Goal: Transaction & Acquisition: Purchase product/service

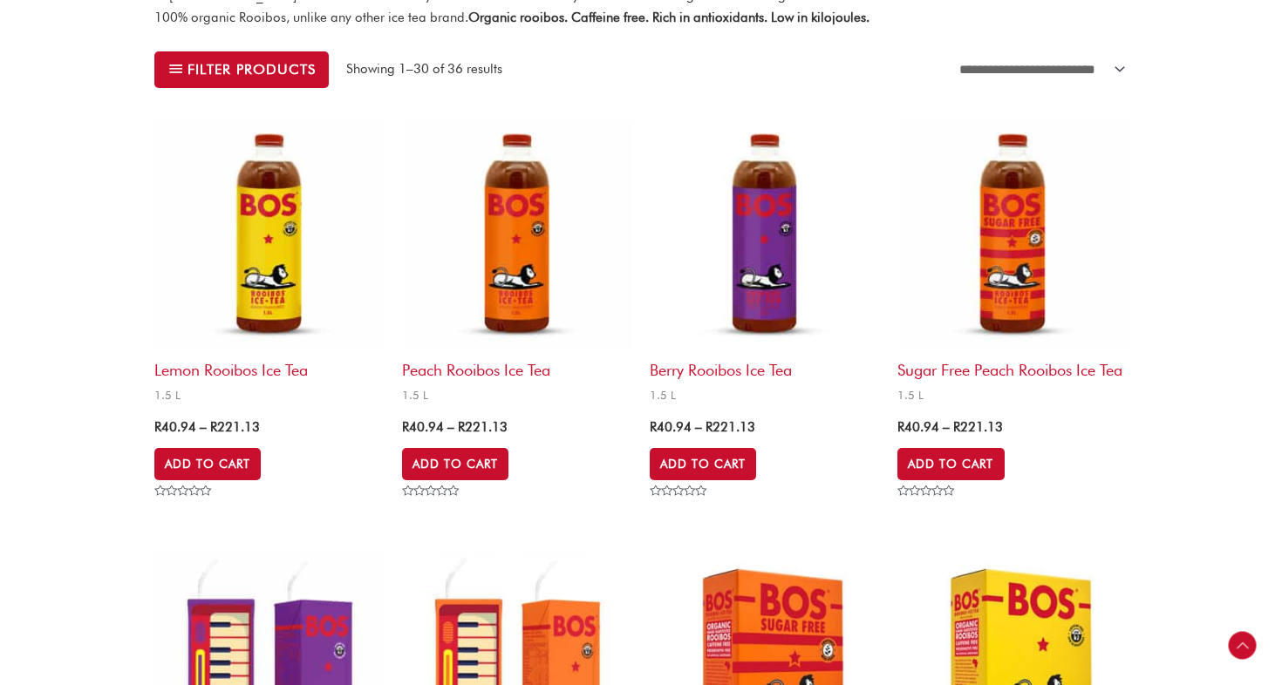
scroll to position [531, 0]
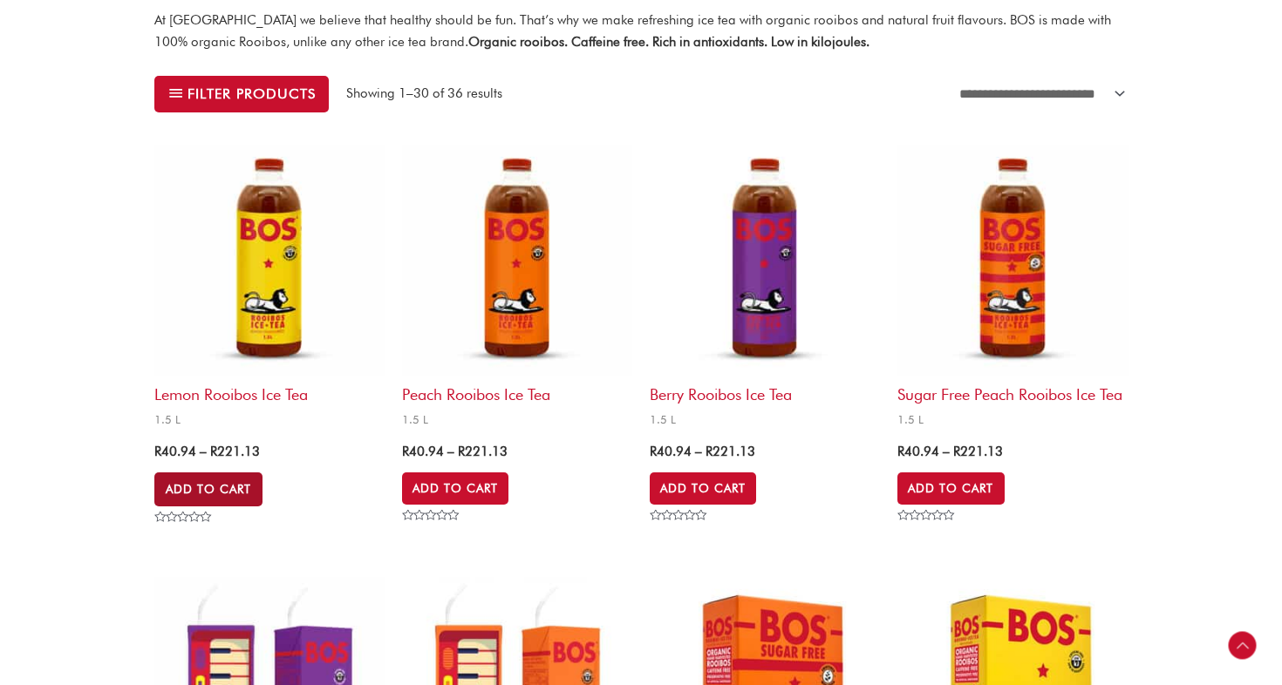
click at [221, 487] on link "Add to Cart" at bounding box center [208, 489] width 108 height 33
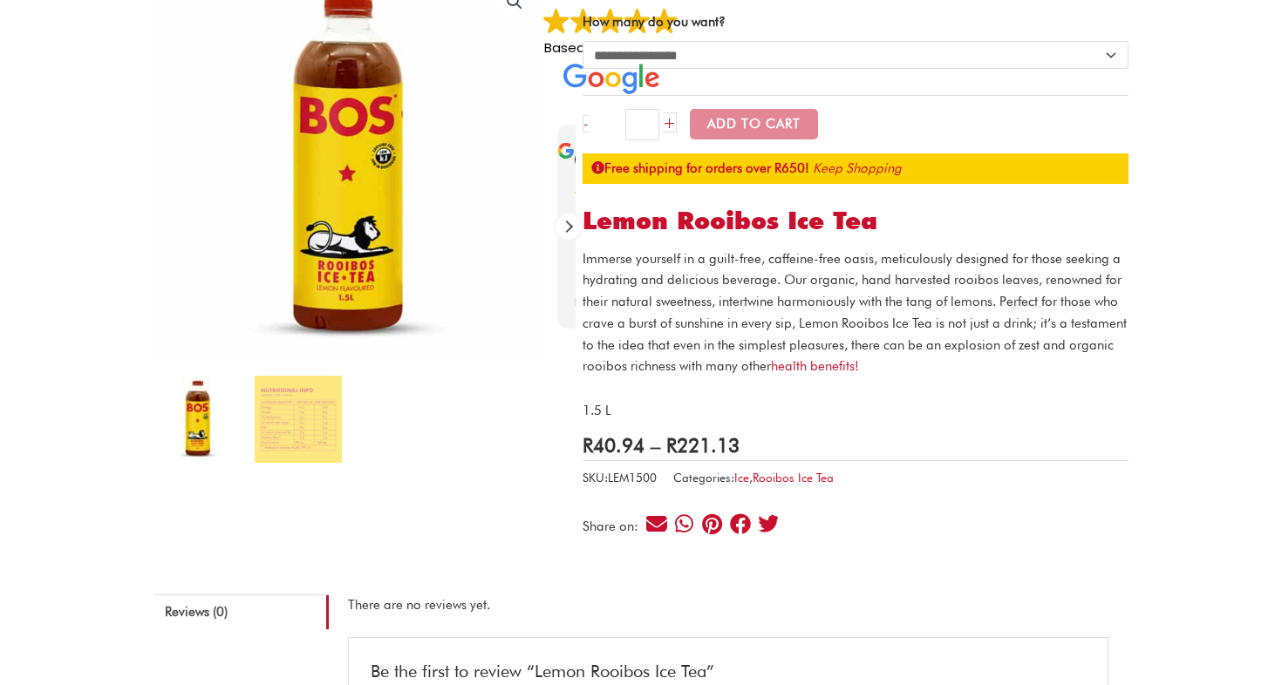
scroll to position [133, 0]
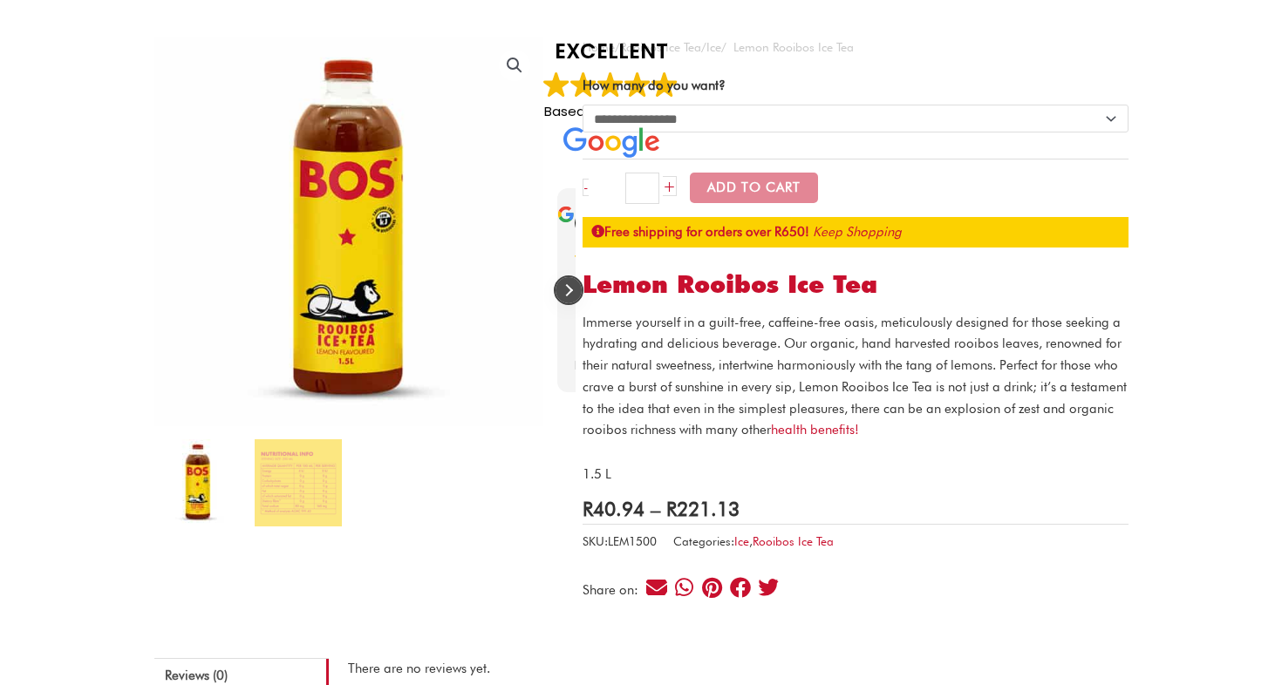
click at [567, 291] on div "Next review" at bounding box center [568, 290] width 26 height 26
click at [567, 291] on div "Previous review" at bounding box center [557, 290] width 26 height 26
click at [523, 511] on ol at bounding box center [349, 489] width 390 height 100
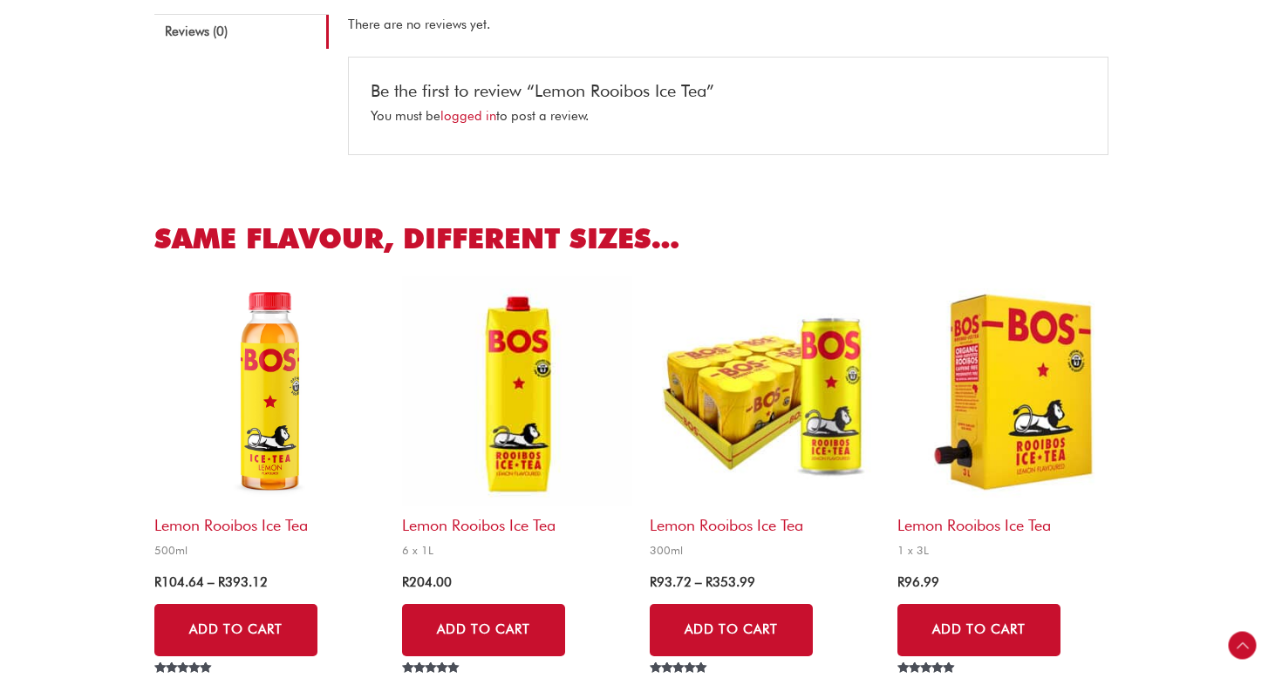
scroll to position [596, 0]
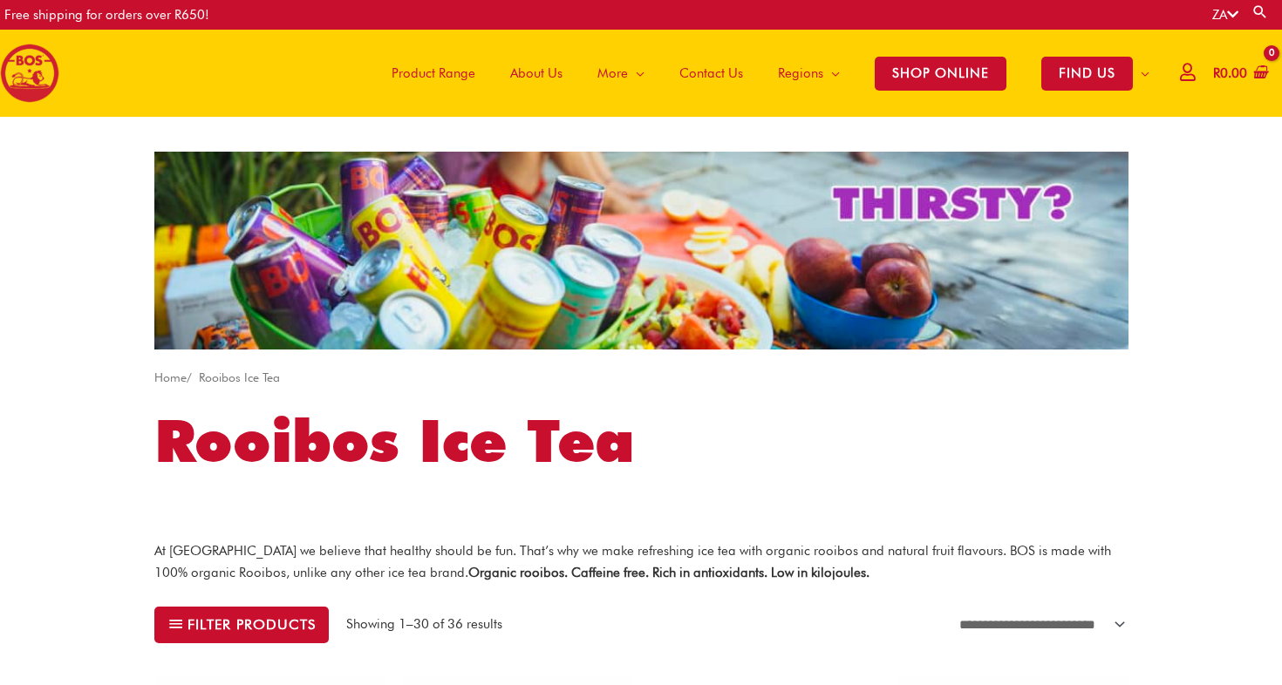
click at [550, 62] on span "About Us" at bounding box center [536, 73] width 52 height 52
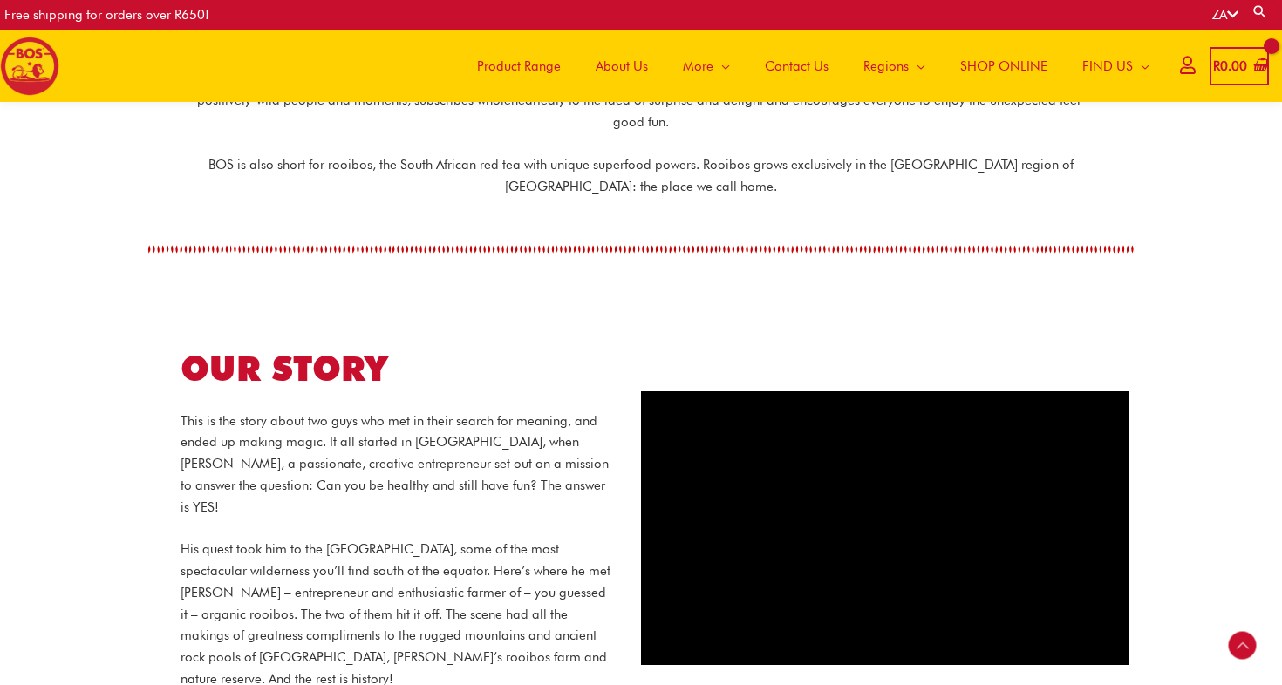
scroll to position [264, 0]
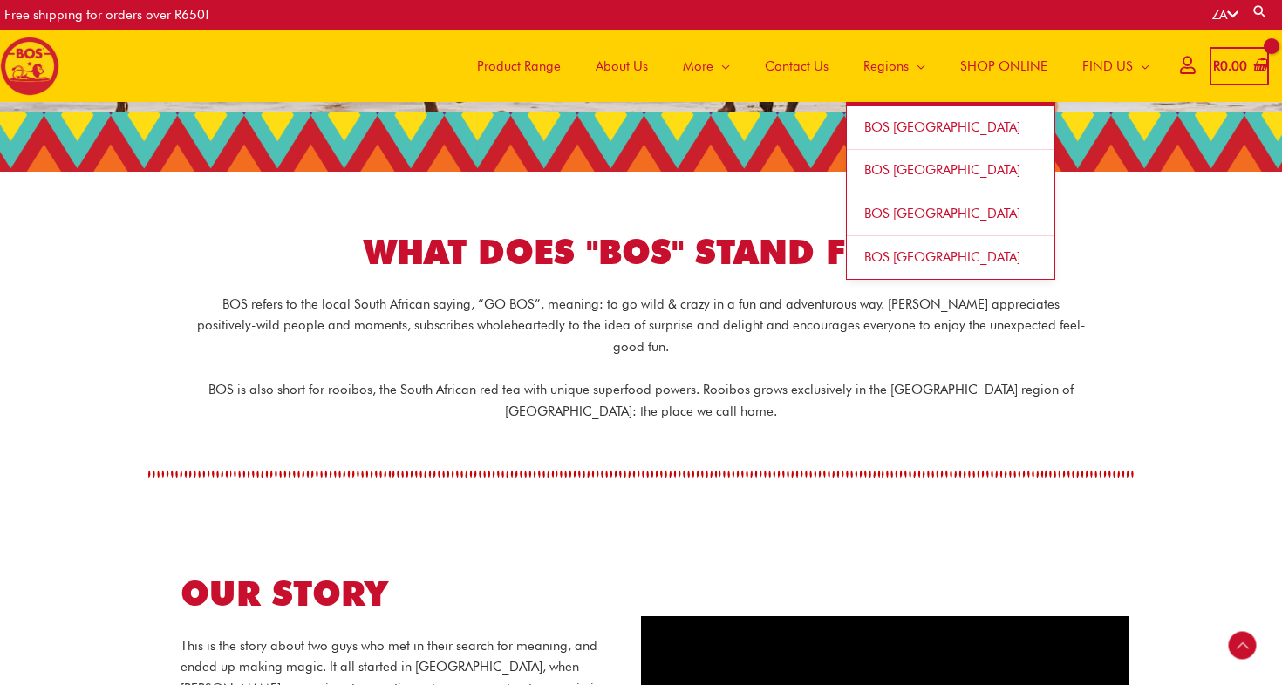
click at [878, 67] on span "Regions" at bounding box center [885, 66] width 45 height 52
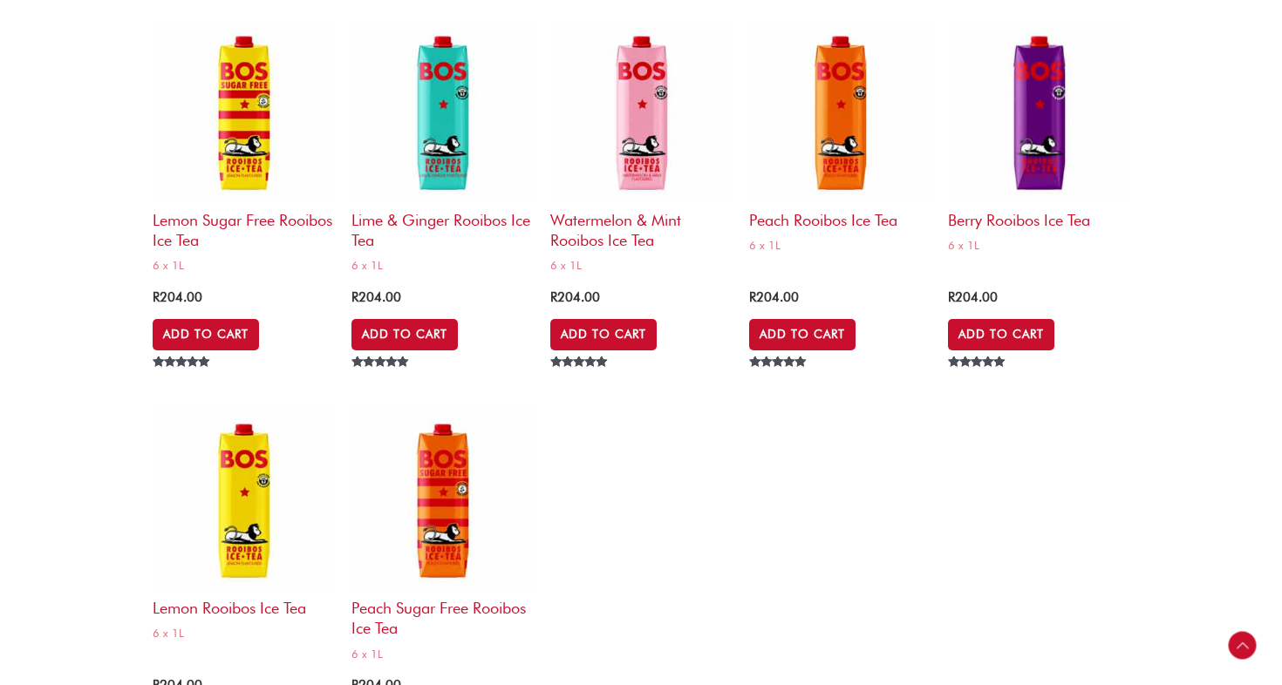
scroll to position [6271, 0]
